Goal: Information Seeking & Learning: Check status

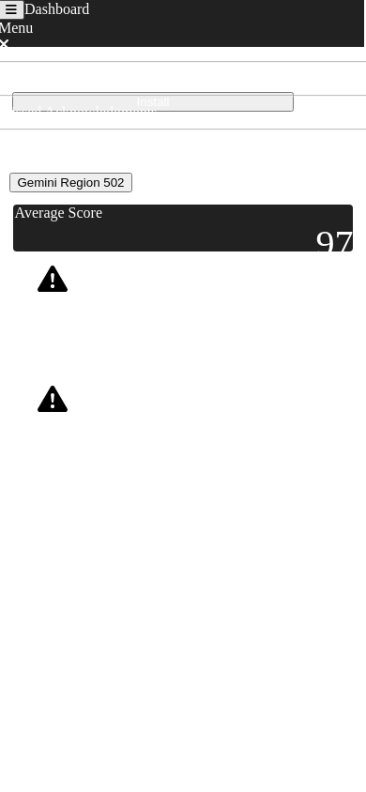
click at [60, 383] on div at bounding box center [36, 359] width 47 height 47
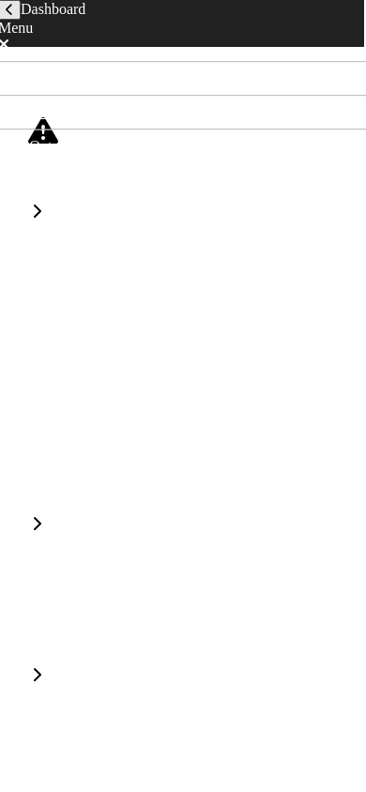
click at [21, 20] on button "back navigation" at bounding box center [9, 10] width 23 height 20
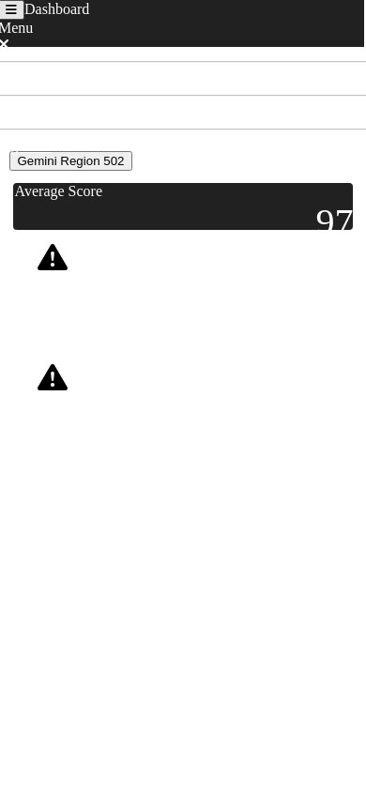
click at [221, 430] on div "Not Acknowledged" at bounding box center [179, 413] width 91 height 34
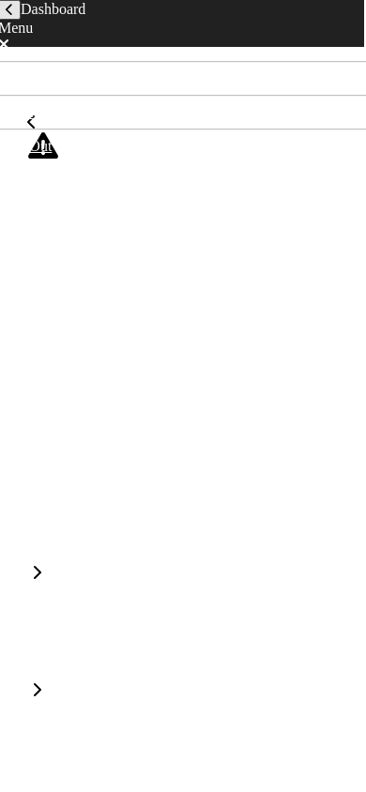
click at [13, 16] on icon "back navigation" at bounding box center [10, 10] width 8 height 12
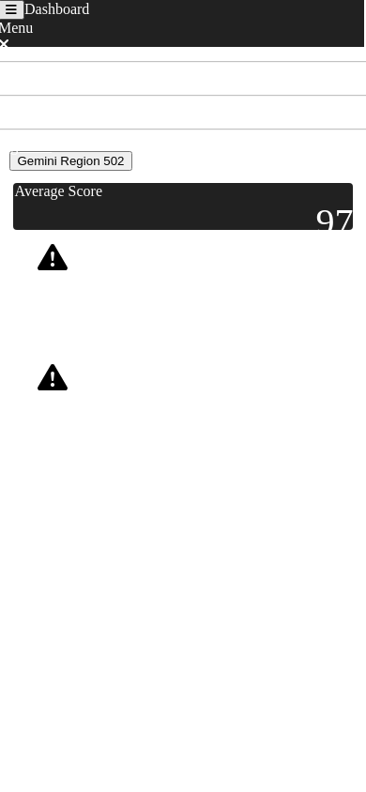
click at [134, 314] on div "Score: 85" at bounding box center [112, 292] width 44 height 43
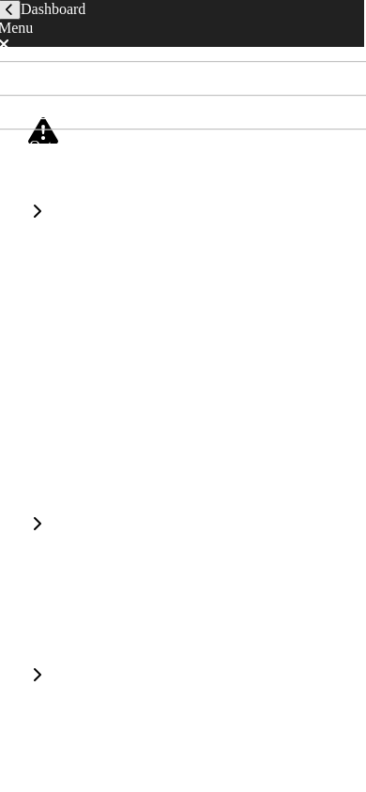
click at [13, 16] on icon "back navigation" at bounding box center [10, 10] width 8 height 12
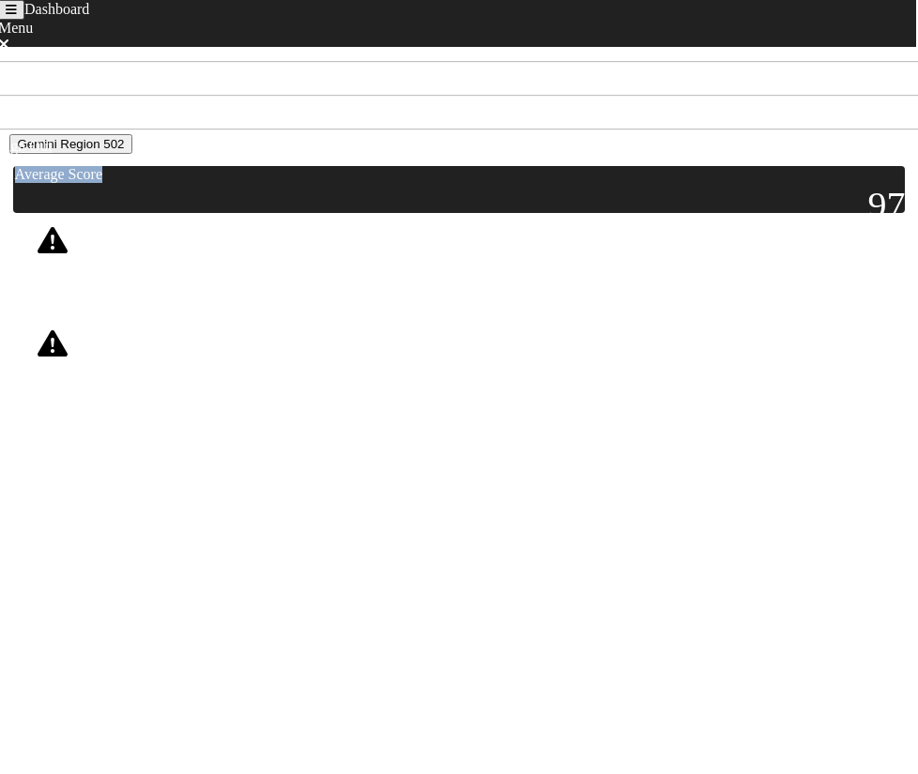
drag, startPoint x: 244, startPoint y: 249, endPoint x: 143, endPoint y: 249, distance: 101.3
click at [143, 183] on div "Average Score" at bounding box center [460, 174] width 890 height 17
copy div "Average Score"
click at [131, 154] on button "Gemini Region 502" at bounding box center [70, 144] width 122 height 20
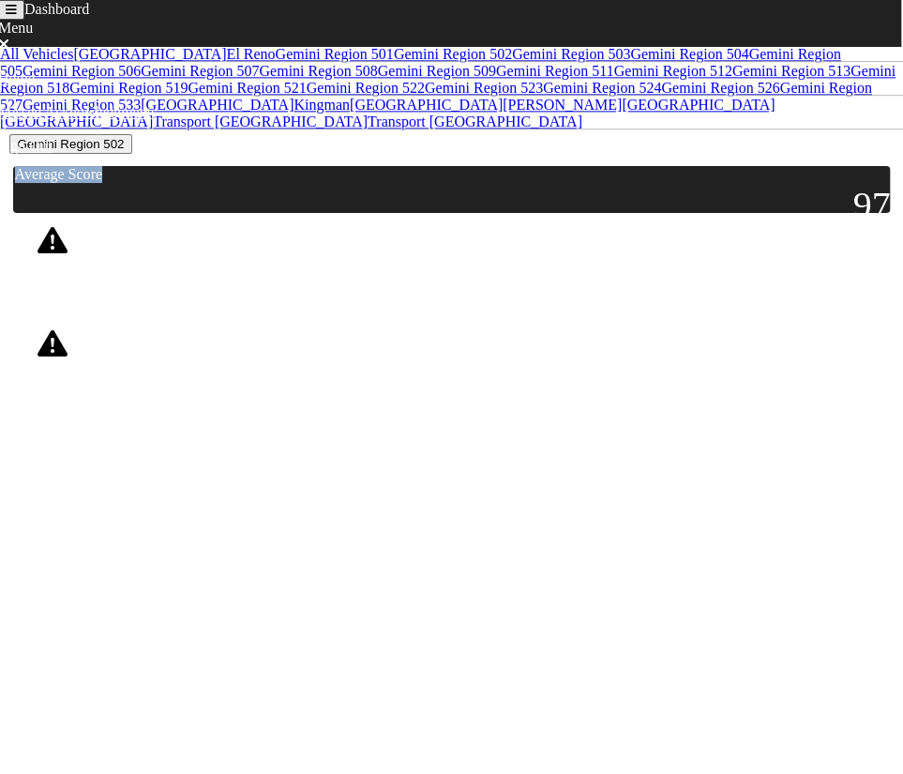
click at [131, 154] on button "Gemini Region 502" at bounding box center [70, 144] width 122 height 20
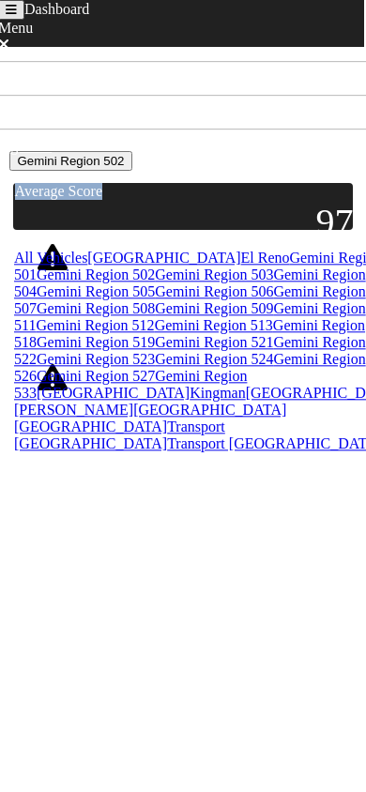
click at [131, 171] on button "Gemini Region 502" at bounding box center [70, 161] width 122 height 20
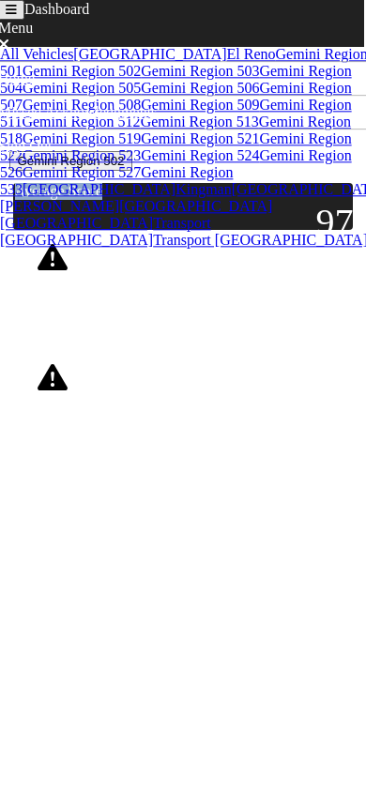
click at [141, 79] on link "Gemini Region 502" at bounding box center [82, 71] width 118 height 16
click at [221, 493] on html "Dashboard Menu Home Missed Acknowledgments Sign Out Install Driver Score on you…" at bounding box center [183, 246] width 366 height 493
